Goal: Find specific page/section: Find specific page/section

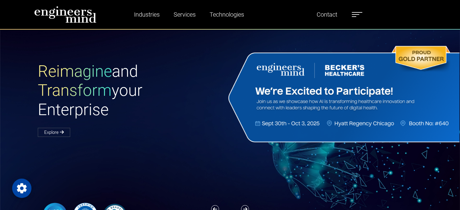
click at [362, 16] on label at bounding box center [357, 15] width 11 height 8
drag, startPoint x: 338, startPoint y: 64, endPoint x: 342, endPoint y: 71, distance: 7.6
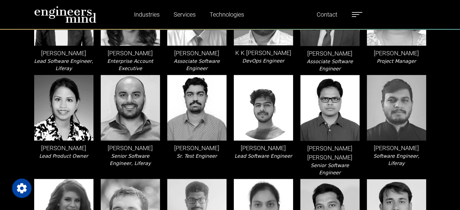
scroll to position [513, 0]
